Goal: Communication & Community: Answer question/provide support

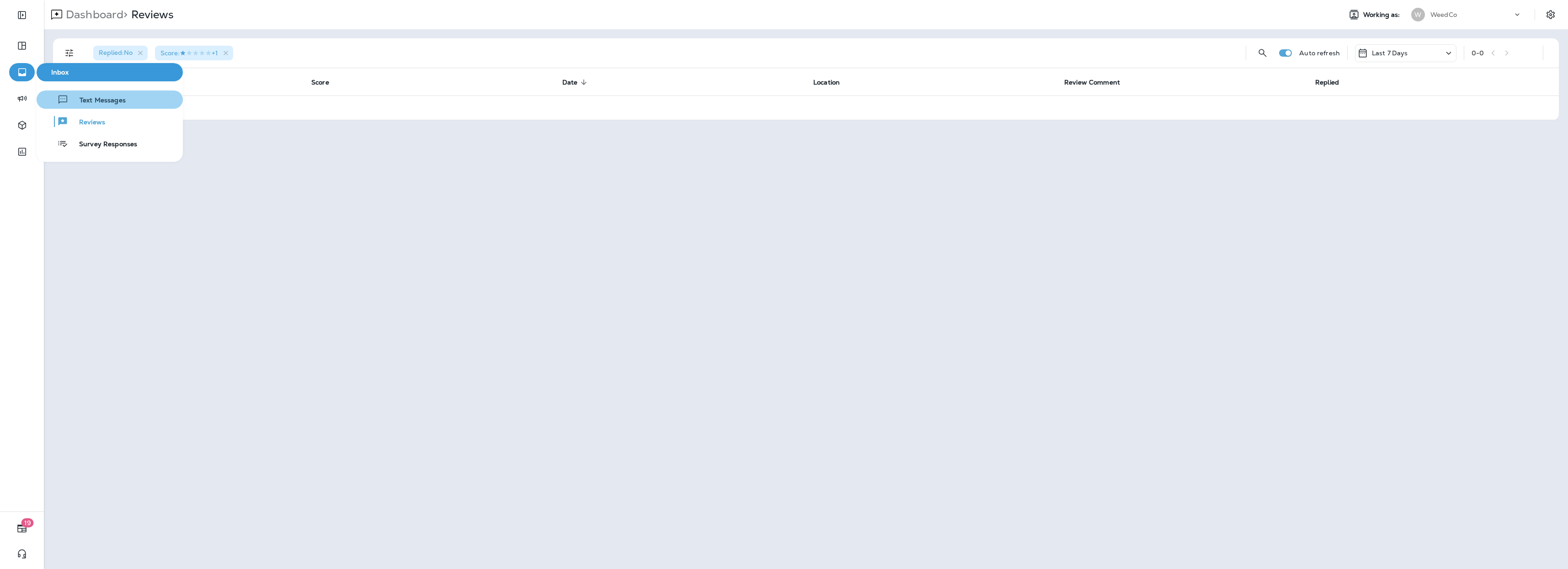
click at [76, 97] on span "Text Messages" at bounding box center [97, 100] width 57 height 9
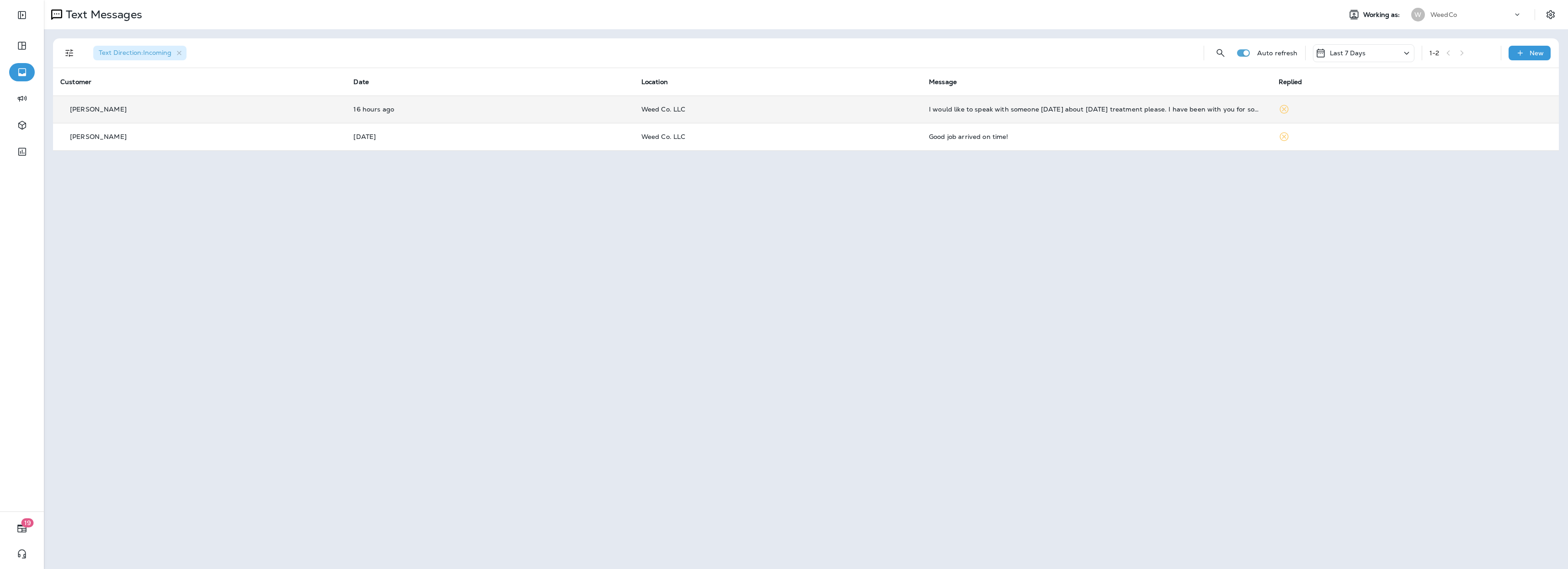
click at [938, 103] on td "I would like to speak with someone [DATE] about [DATE] treatment please. I have…" at bounding box center [1096, 109] width 350 height 27
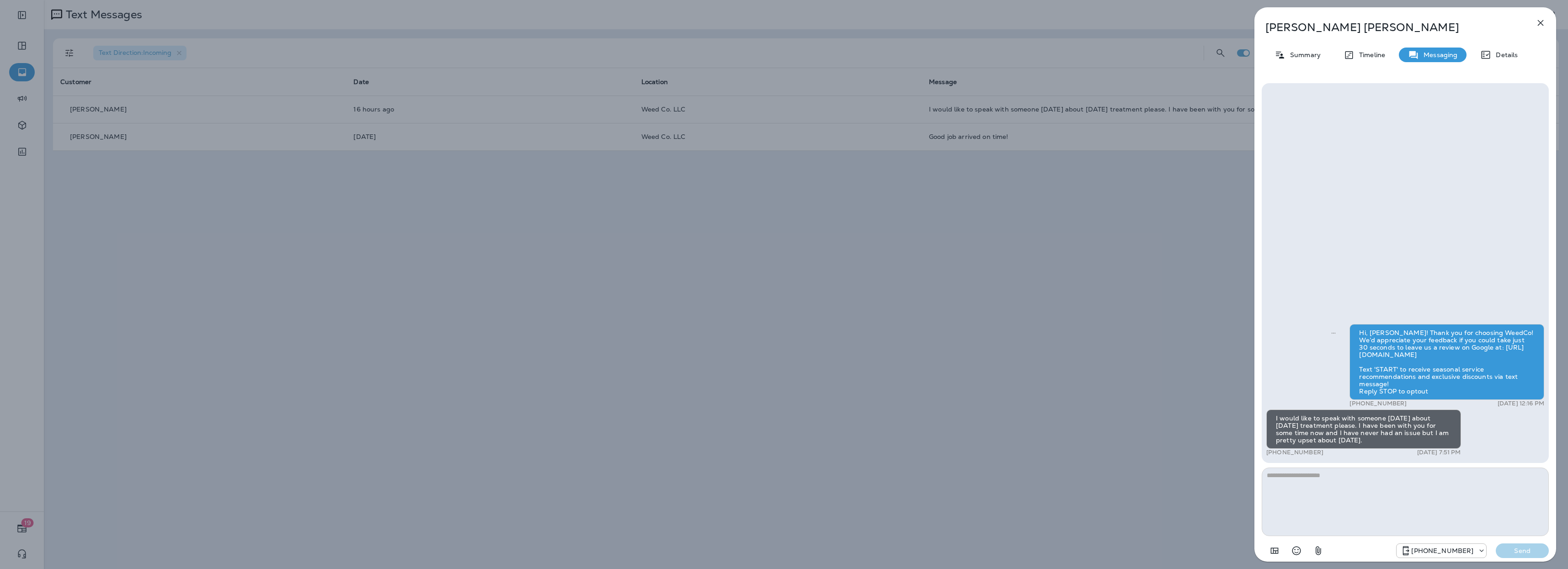
click at [1309, 477] on textarea at bounding box center [1405, 501] width 287 height 69
type textarea "**********"
click at [1531, 550] on p "Send" at bounding box center [1522, 551] width 38 height 9
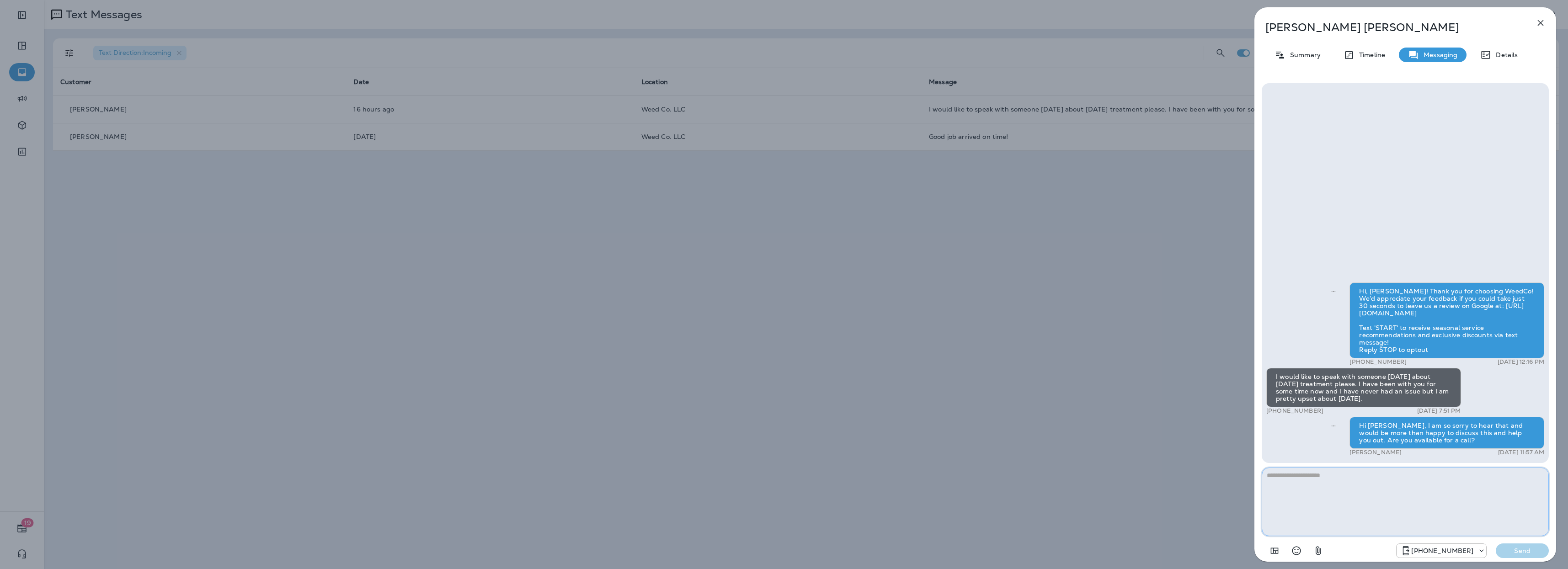
click at [1334, 484] on textarea at bounding box center [1405, 501] width 287 height 69
click at [1391, 485] on textarea at bounding box center [1405, 501] width 287 height 69
type textarea "**********"
click at [1529, 556] on button "Send" at bounding box center [1522, 551] width 53 height 15
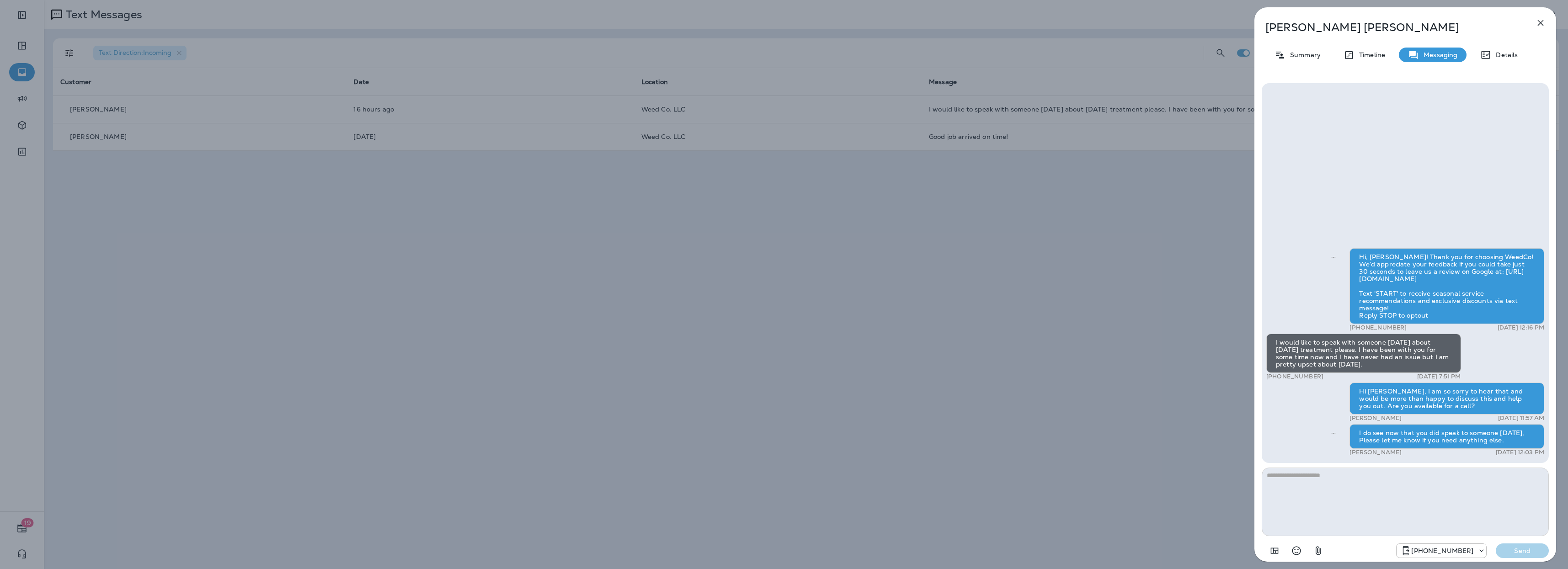
click at [1537, 19] on icon "button" at bounding box center [1541, 23] width 11 height 11
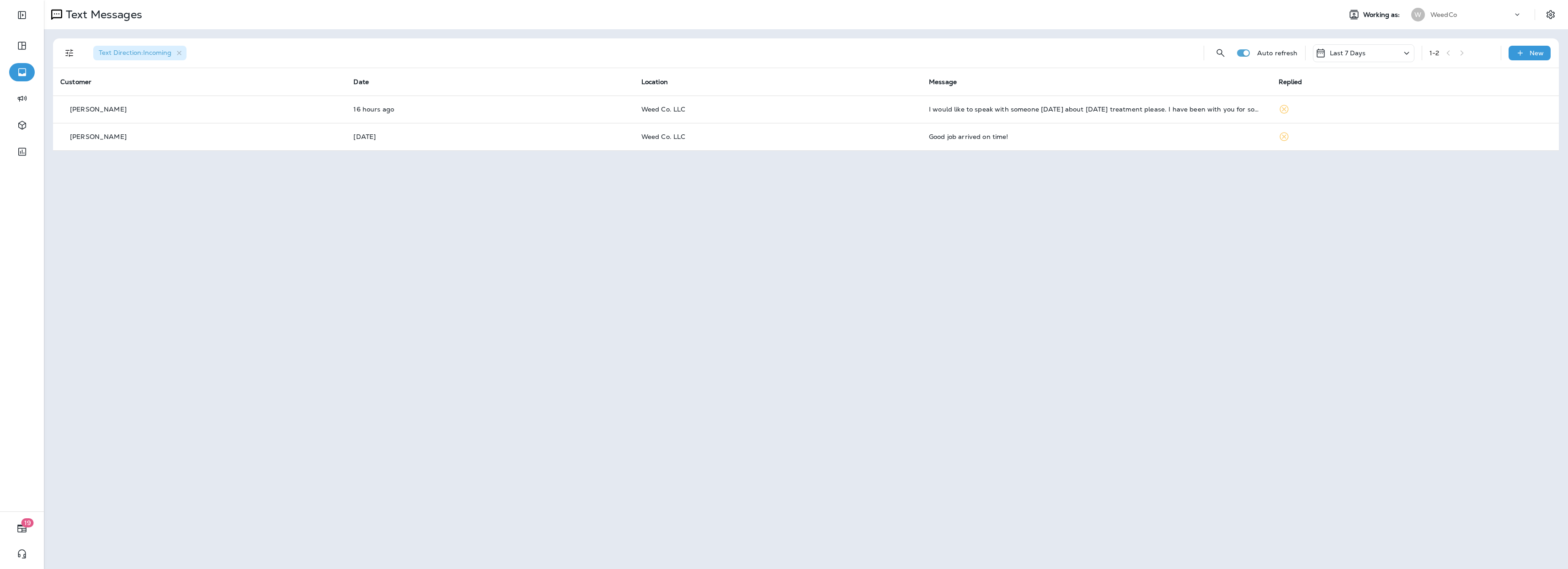
click at [643, 208] on div "Text Messages Working as: W WeedCo Text Direction : Incoming Auto refresh Last …" at bounding box center [806, 284] width 1524 height 569
